Goal: Information Seeking & Learning: Learn about a topic

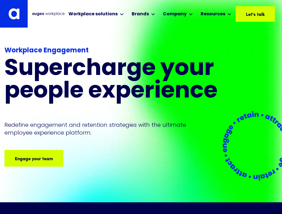
click at [143, 14] on div "Brands" at bounding box center [139, 14] width 17 height 7
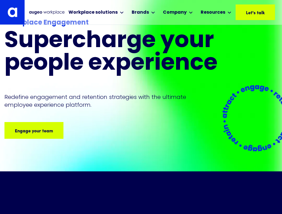
scroll to position [28, 0]
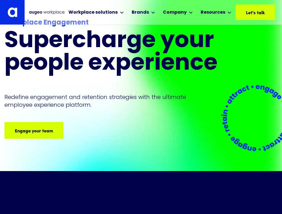
click at [179, 12] on div "Company" at bounding box center [175, 12] width 24 height 7
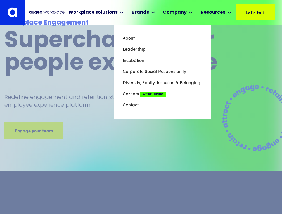
click at [131, 94] on link "Careers We're Hiring" at bounding box center [163, 94] width 80 height 11
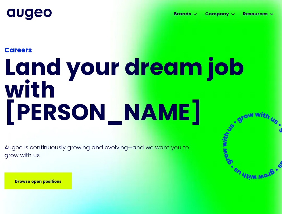
click at [38, 178] on div "Browse open positions" at bounding box center [28, 181] width 47 height 7
